Goal: Task Accomplishment & Management: Manage account settings

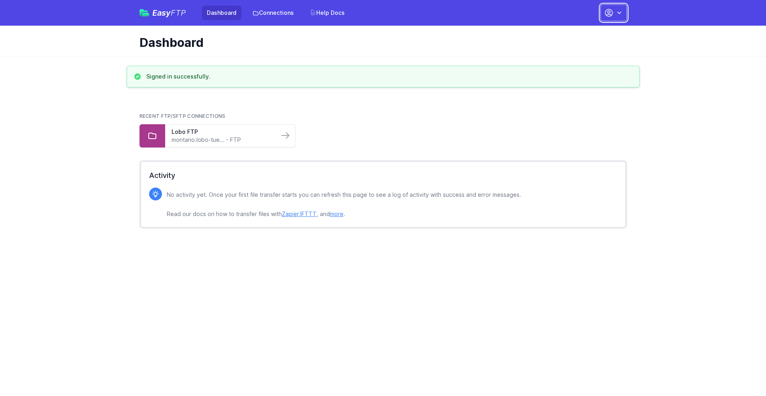
click at [614, 13] on button "button" at bounding box center [614, 12] width 26 height 17
click at [588, 33] on link "Account Settings" at bounding box center [588, 33] width 77 height 14
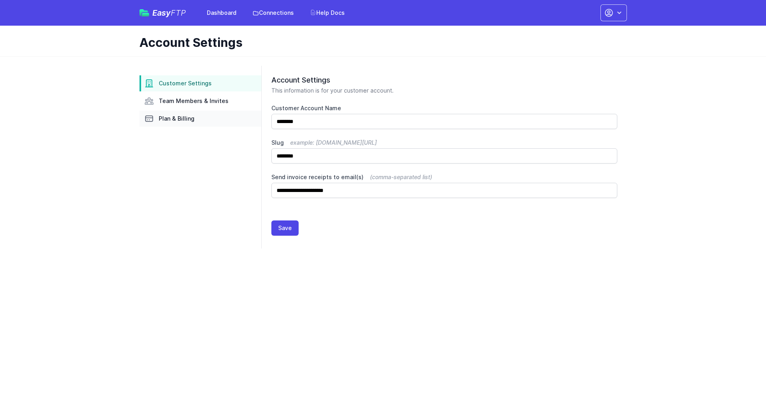
click at [200, 119] on link "Plan & Billing" at bounding box center [201, 119] width 122 height 16
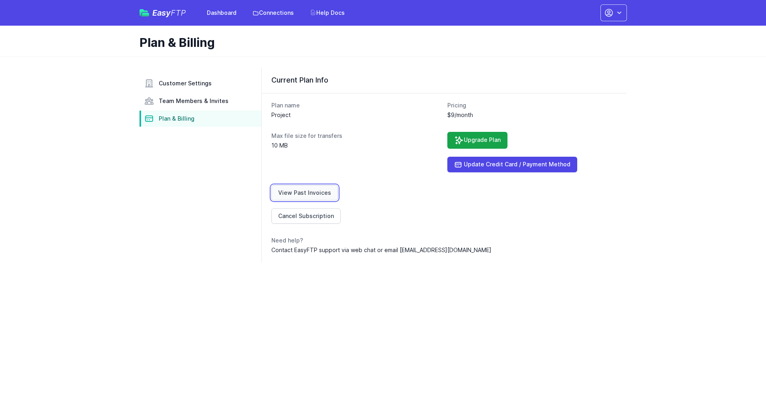
click at [303, 193] on link "View Past Invoices" at bounding box center [304, 192] width 67 height 15
